Goal: Book appointment/travel/reservation

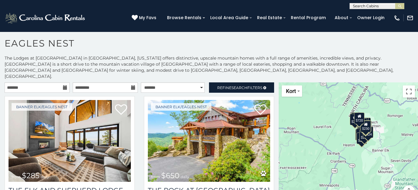
click at [64, 85] on icon at bounding box center [65, 87] width 4 height 4
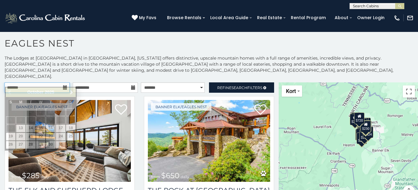
click at [44, 83] on input "text" at bounding box center [37, 87] width 65 height 10
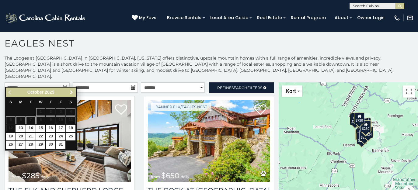
click at [70, 92] on span "Next" at bounding box center [71, 92] width 5 height 5
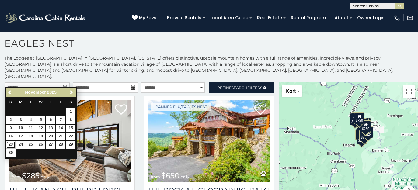
click at [9, 143] on link "23" at bounding box center [10, 145] width 9 height 8
type input "**********"
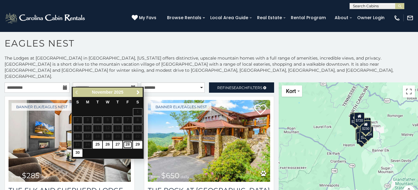
click at [127, 145] on link "28" at bounding box center [127, 145] width 9 height 8
type input "**********"
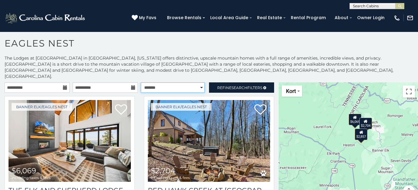
click at [200, 82] on select "**********" at bounding box center [173, 87] width 64 height 10
select select "**********"
click at [141, 82] on select "**********" at bounding box center [173, 87] width 64 height 10
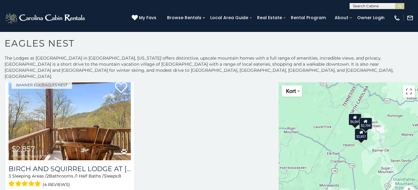
scroll to position [167, 0]
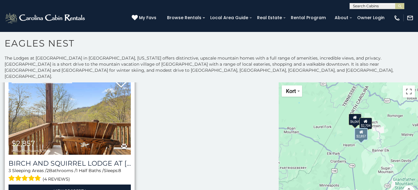
click at [47, 139] on div "$2,857 including taxes & fees" at bounding box center [31, 145] width 39 height 13
click at [67, 184] on link "View Property" at bounding box center [70, 190] width 122 height 12
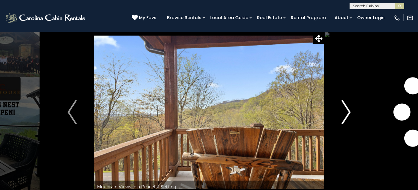
click at [347, 111] on img "Next" at bounding box center [345, 112] width 9 height 24
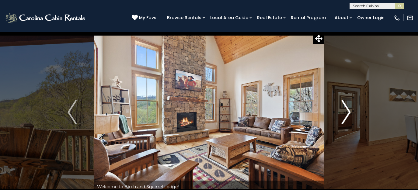
click at [347, 111] on img "Next" at bounding box center [345, 112] width 9 height 24
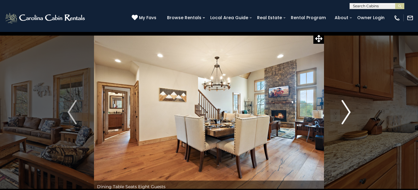
click at [347, 111] on img "Next" at bounding box center [345, 112] width 9 height 24
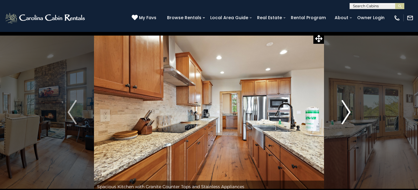
click at [347, 111] on img "Next" at bounding box center [345, 112] width 9 height 24
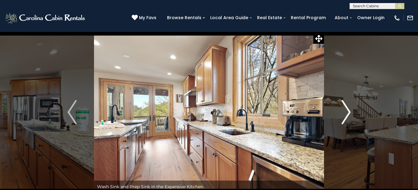
click at [347, 111] on img "Next" at bounding box center [345, 112] width 9 height 24
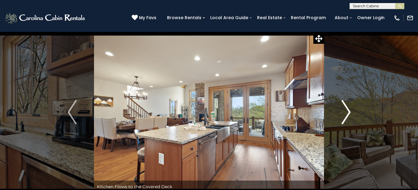
click at [347, 111] on img "Next" at bounding box center [345, 112] width 9 height 24
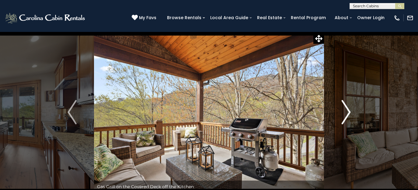
click at [347, 111] on img "Next" at bounding box center [345, 112] width 9 height 24
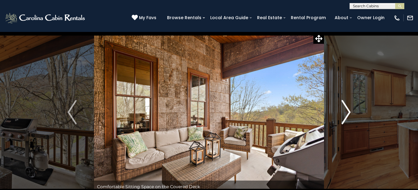
click at [347, 111] on img "Next" at bounding box center [345, 112] width 9 height 24
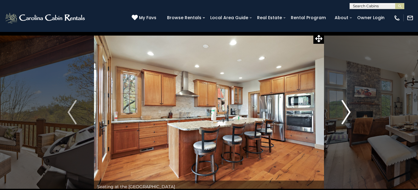
click at [347, 111] on img "Next" at bounding box center [345, 112] width 9 height 24
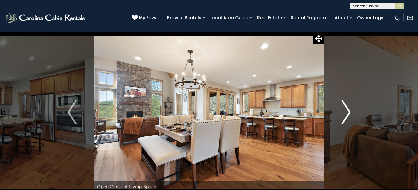
click at [347, 111] on img "Next" at bounding box center [345, 112] width 9 height 24
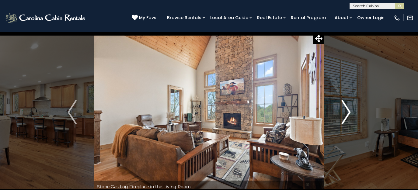
click at [347, 111] on img "Next" at bounding box center [345, 112] width 9 height 24
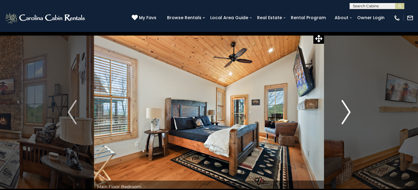
click at [347, 111] on img "Next" at bounding box center [345, 112] width 9 height 24
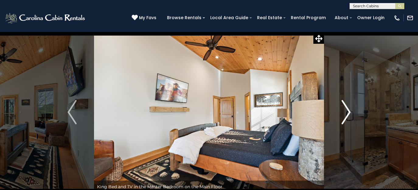
click at [347, 111] on img "Next" at bounding box center [345, 112] width 9 height 24
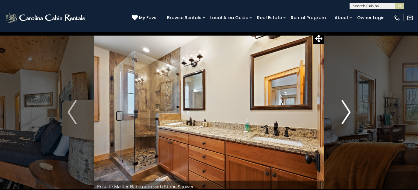
click at [347, 111] on img "Next" at bounding box center [345, 112] width 9 height 24
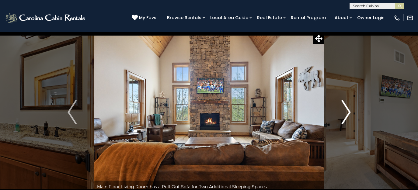
click at [347, 111] on img "Next" at bounding box center [345, 112] width 9 height 24
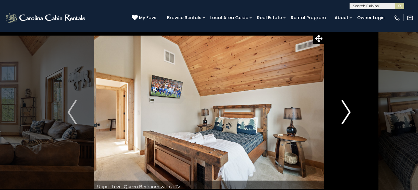
click at [347, 111] on img "Next" at bounding box center [345, 112] width 9 height 24
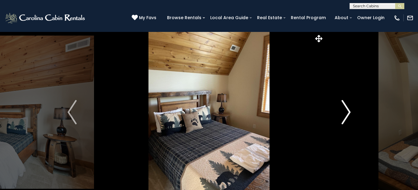
click at [347, 111] on img "Next" at bounding box center [345, 112] width 9 height 24
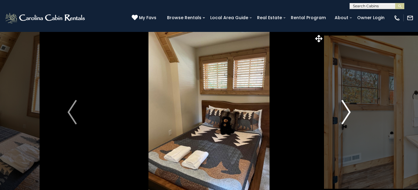
click at [347, 111] on img "Next" at bounding box center [345, 112] width 9 height 24
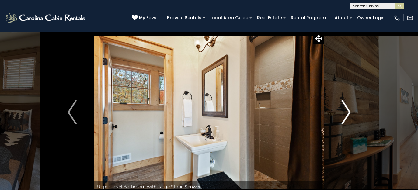
click at [347, 111] on img "Next" at bounding box center [345, 112] width 9 height 24
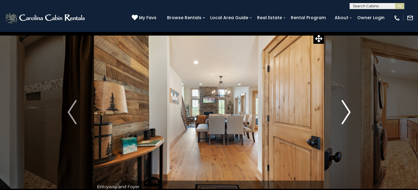
click at [347, 111] on img "Next" at bounding box center [345, 112] width 9 height 24
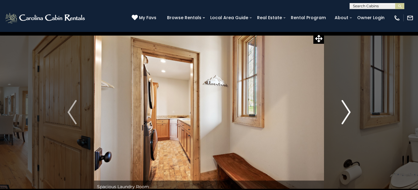
click at [347, 111] on img "Next" at bounding box center [345, 112] width 9 height 24
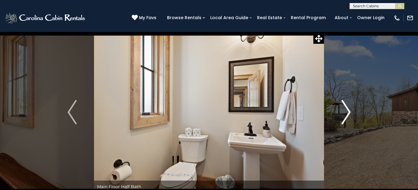
click at [347, 111] on img "Next" at bounding box center [345, 112] width 9 height 24
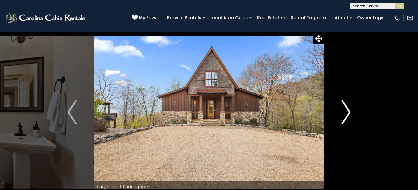
click at [347, 111] on img "Next" at bounding box center [345, 112] width 9 height 24
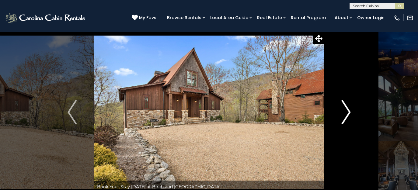
click at [347, 111] on img "Next" at bounding box center [345, 112] width 9 height 24
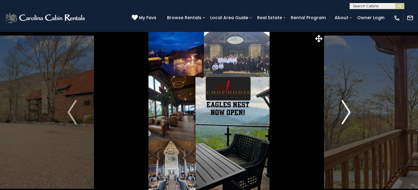
click at [347, 111] on img "Next" at bounding box center [345, 112] width 9 height 24
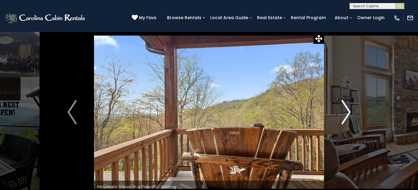
click at [347, 111] on img "Next" at bounding box center [345, 112] width 9 height 24
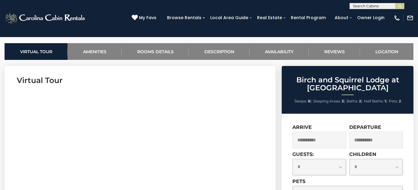
scroll to position [229, 0]
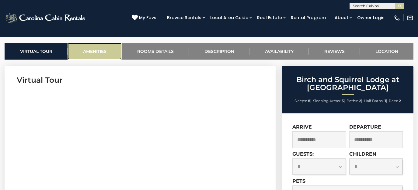
click at [88, 53] on link "Amenities" at bounding box center [94, 51] width 54 height 17
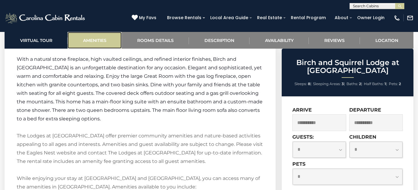
scroll to position [877, 0]
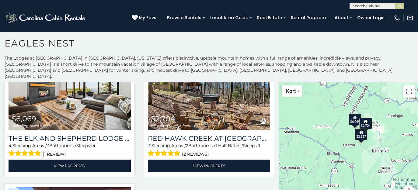
scroll to position [52, 0]
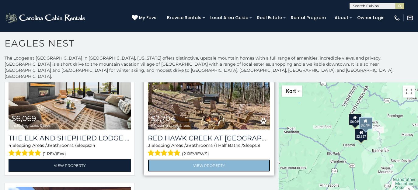
click at [188, 159] on link "View Property" at bounding box center [209, 165] width 122 height 12
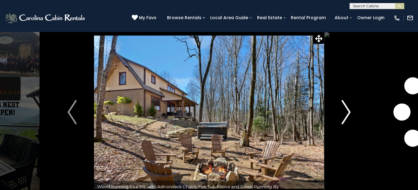
click at [349, 114] on img "Next" at bounding box center [345, 112] width 9 height 24
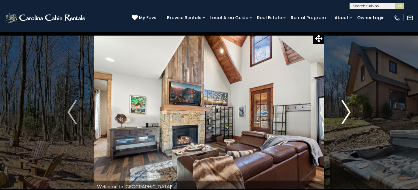
click at [349, 114] on img "Next" at bounding box center [345, 112] width 9 height 24
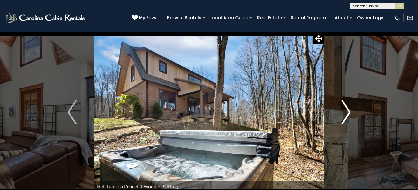
click at [349, 114] on img "Next" at bounding box center [345, 112] width 9 height 24
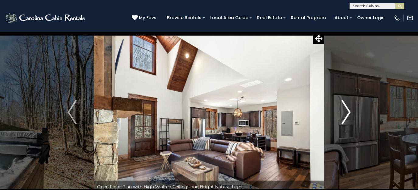
click at [349, 114] on img "Next" at bounding box center [345, 112] width 9 height 24
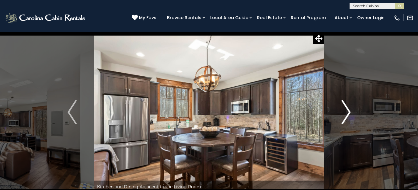
click at [349, 114] on img "Next" at bounding box center [345, 112] width 9 height 24
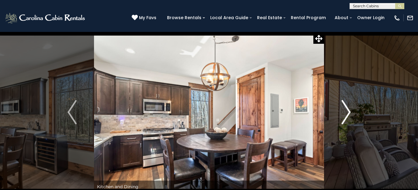
click at [349, 114] on img "Next" at bounding box center [345, 112] width 9 height 24
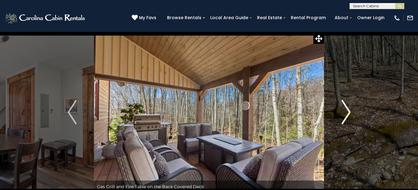
click at [349, 114] on img "Next" at bounding box center [345, 112] width 9 height 24
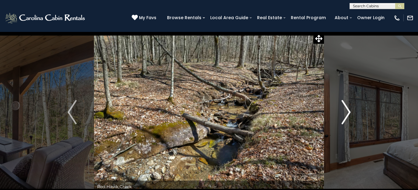
click at [349, 114] on img "Next" at bounding box center [345, 112] width 9 height 24
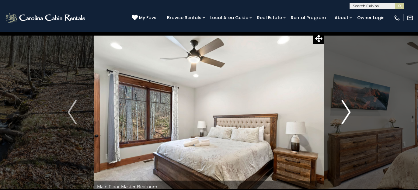
click at [349, 114] on img "Next" at bounding box center [345, 112] width 9 height 24
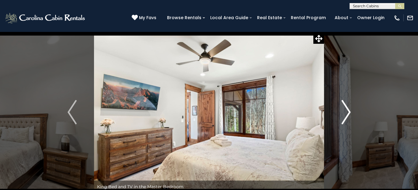
click at [349, 114] on img "Next" at bounding box center [345, 112] width 9 height 24
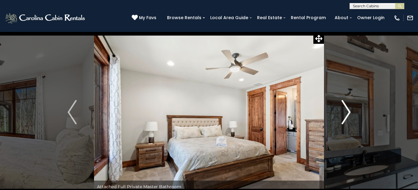
click at [349, 114] on img "Next" at bounding box center [345, 112] width 9 height 24
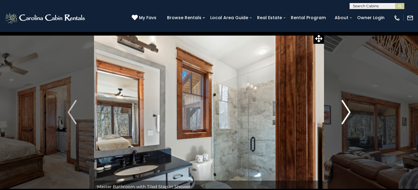
click at [349, 114] on img "Next" at bounding box center [345, 112] width 9 height 24
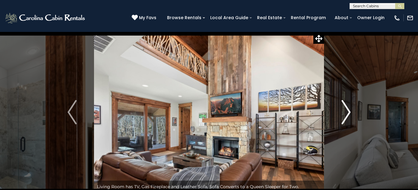
click at [349, 114] on img "Next" at bounding box center [345, 112] width 9 height 24
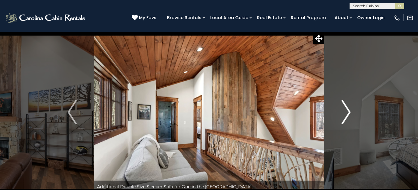
click at [349, 114] on img "Next" at bounding box center [345, 112] width 9 height 24
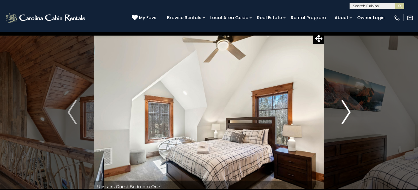
click at [349, 114] on img "Next" at bounding box center [345, 112] width 9 height 24
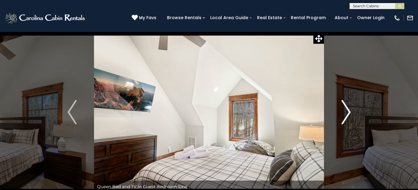
click at [349, 114] on img "Next" at bounding box center [345, 112] width 9 height 24
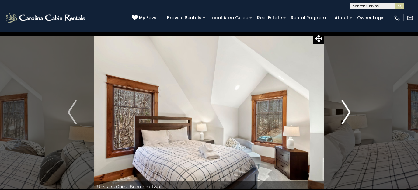
click at [349, 114] on img "Next" at bounding box center [345, 112] width 9 height 24
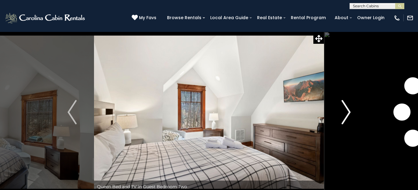
click at [349, 114] on img "Next" at bounding box center [345, 112] width 9 height 24
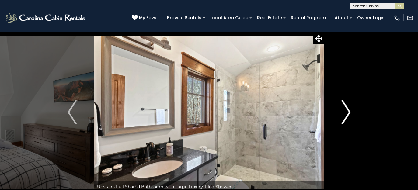
click at [349, 114] on img "Next" at bounding box center [345, 112] width 9 height 24
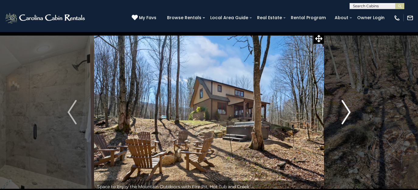
click at [349, 114] on img "Next" at bounding box center [345, 112] width 9 height 24
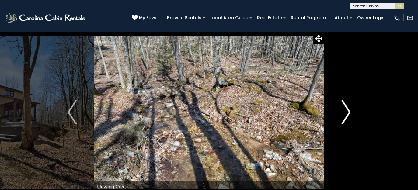
click at [349, 114] on img "Next" at bounding box center [345, 112] width 9 height 24
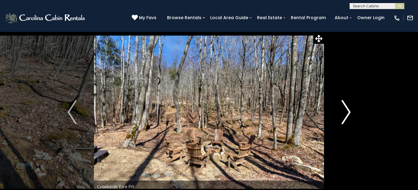
click at [349, 114] on img "Next" at bounding box center [345, 112] width 9 height 24
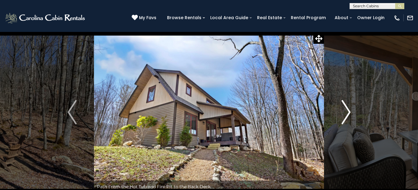
click at [349, 114] on img "Next" at bounding box center [345, 112] width 9 height 24
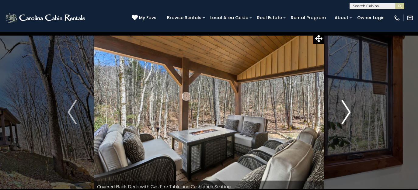
click at [349, 114] on img "Next" at bounding box center [345, 112] width 9 height 24
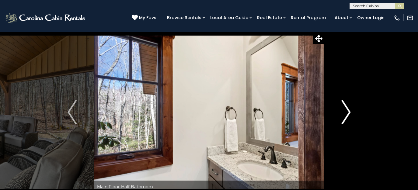
click at [349, 114] on img "Next" at bounding box center [345, 112] width 9 height 24
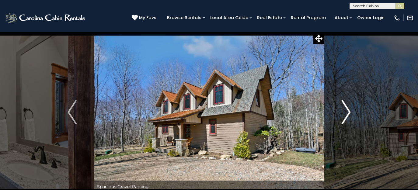
click at [349, 114] on img "Next" at bounding box center [345, 112] width 9 height 24
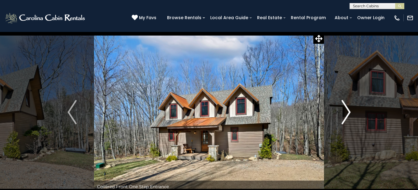
click at [349, 114] on img "Next" at bounding box center [345, 112] width 9 height 24
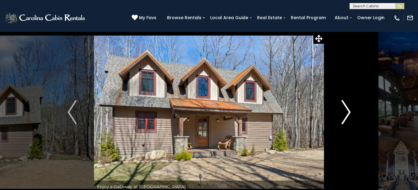
click at [349, 114] on img "Next" at bounding box center [345, 112] width 9 height 24
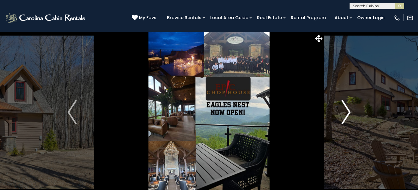
click at [344, 105] on img "Next" at bounding box center [345, 112] width 9 height 24
